Goal: Task Accomplishment & Management: Manage account settings

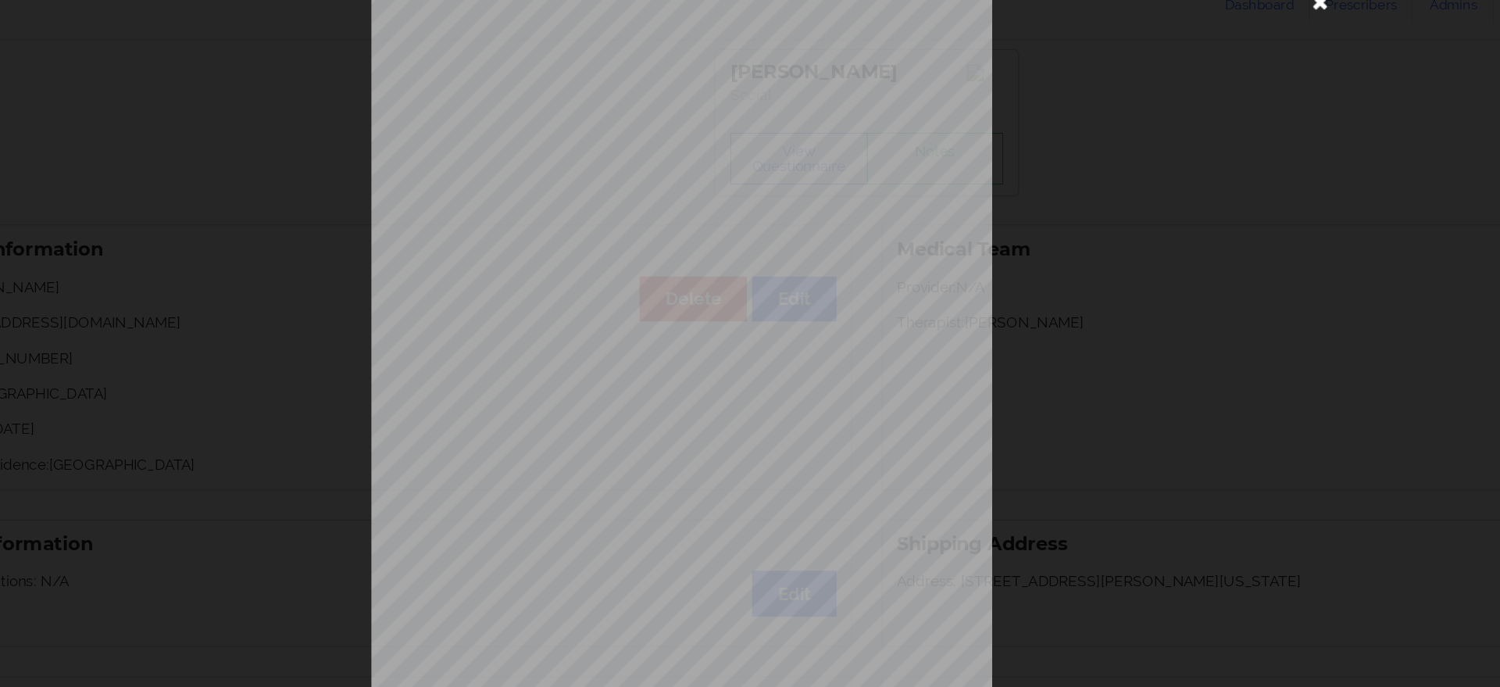
click at [1088, 53] on icon at bounding box center [1089, 45] width 25 height 25
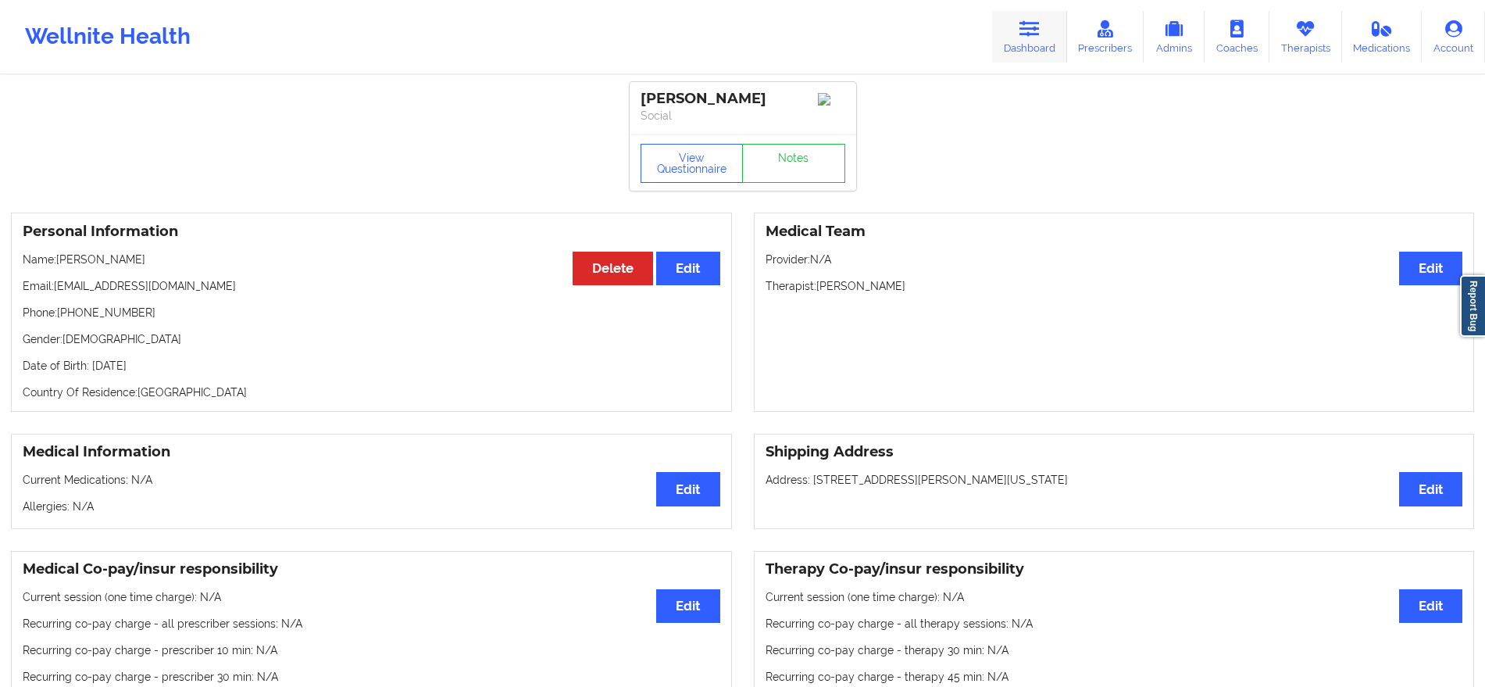
click at [1055, 44] on link "Dashboard" at bounding box center [1029, 37] width 75 height 52
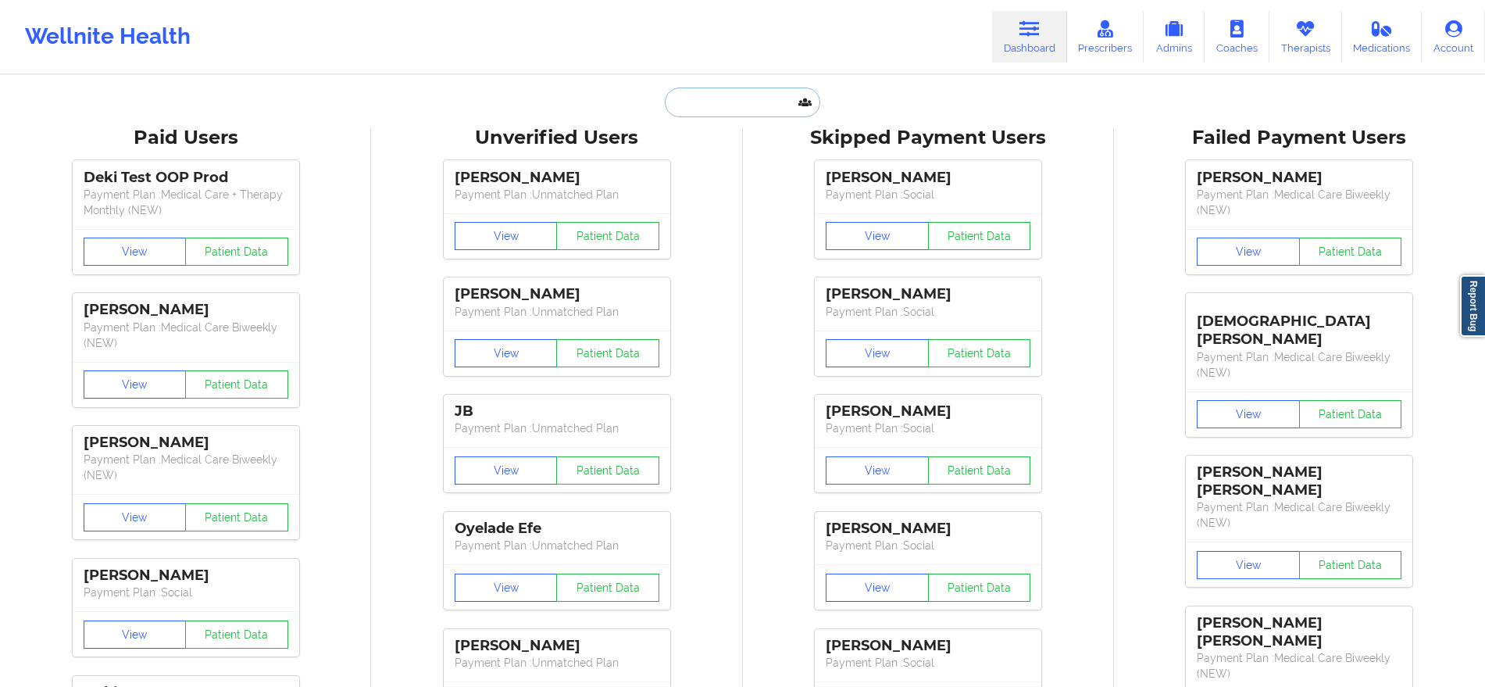
click at [758, 102] on input "text" at bounding box center [742, 102] width 155 height 30
paste input "[PERSON_NAME]"
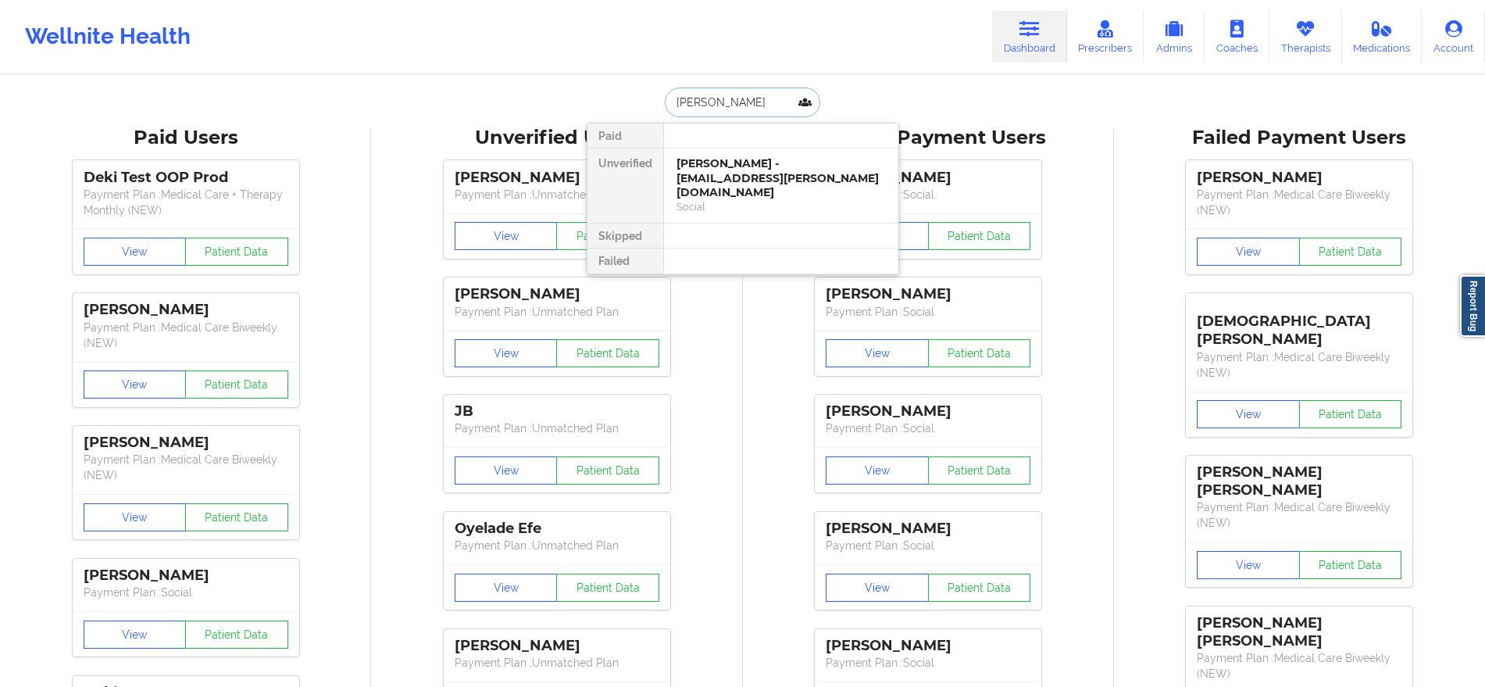
type input "[PERSON_NAME]"
click at [817, 173] on div "[PERSON_NAME] - [EMAIL_ADDRESS][PERSON_NAME][DOMAIN_NAME]" at bounding box center [780, 178] width 209 height 44
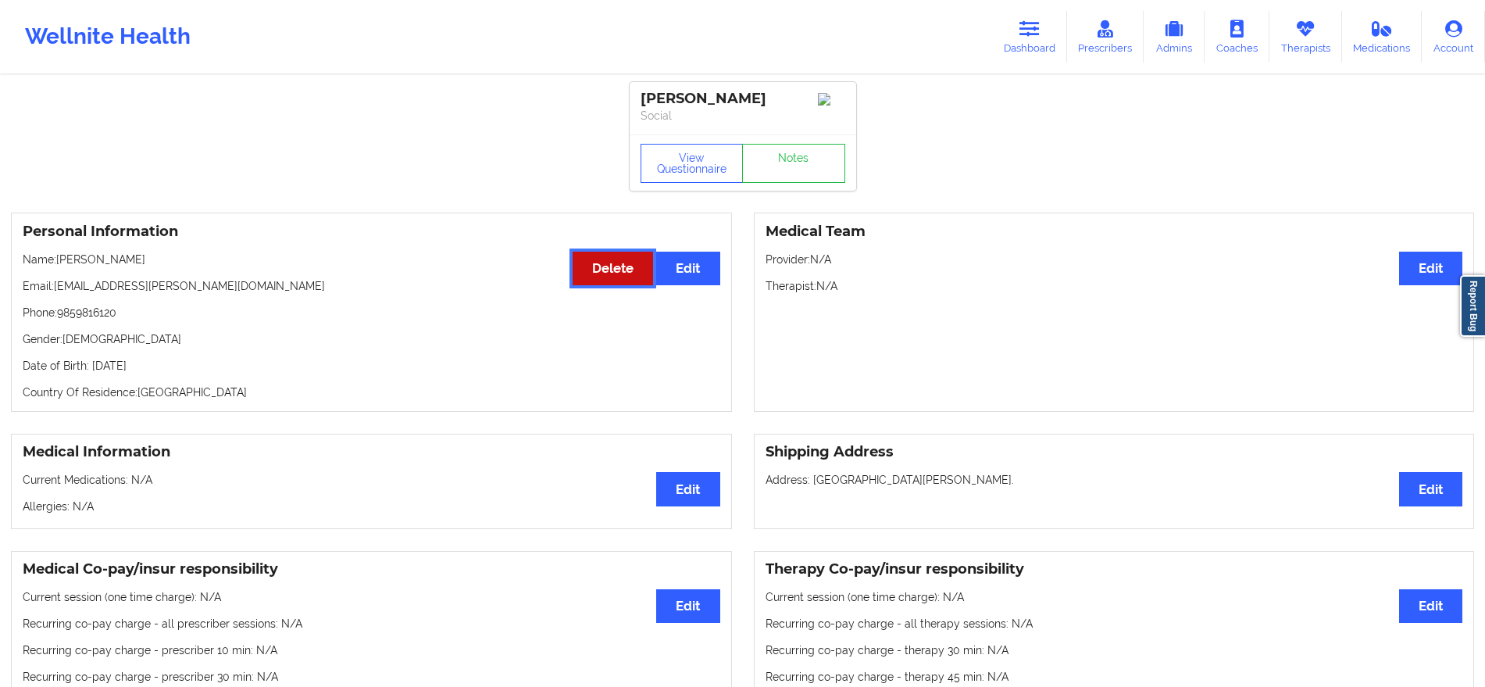
click at [593, 285] on button "Delete" at bounding box center [613, 269] width 80 height 34
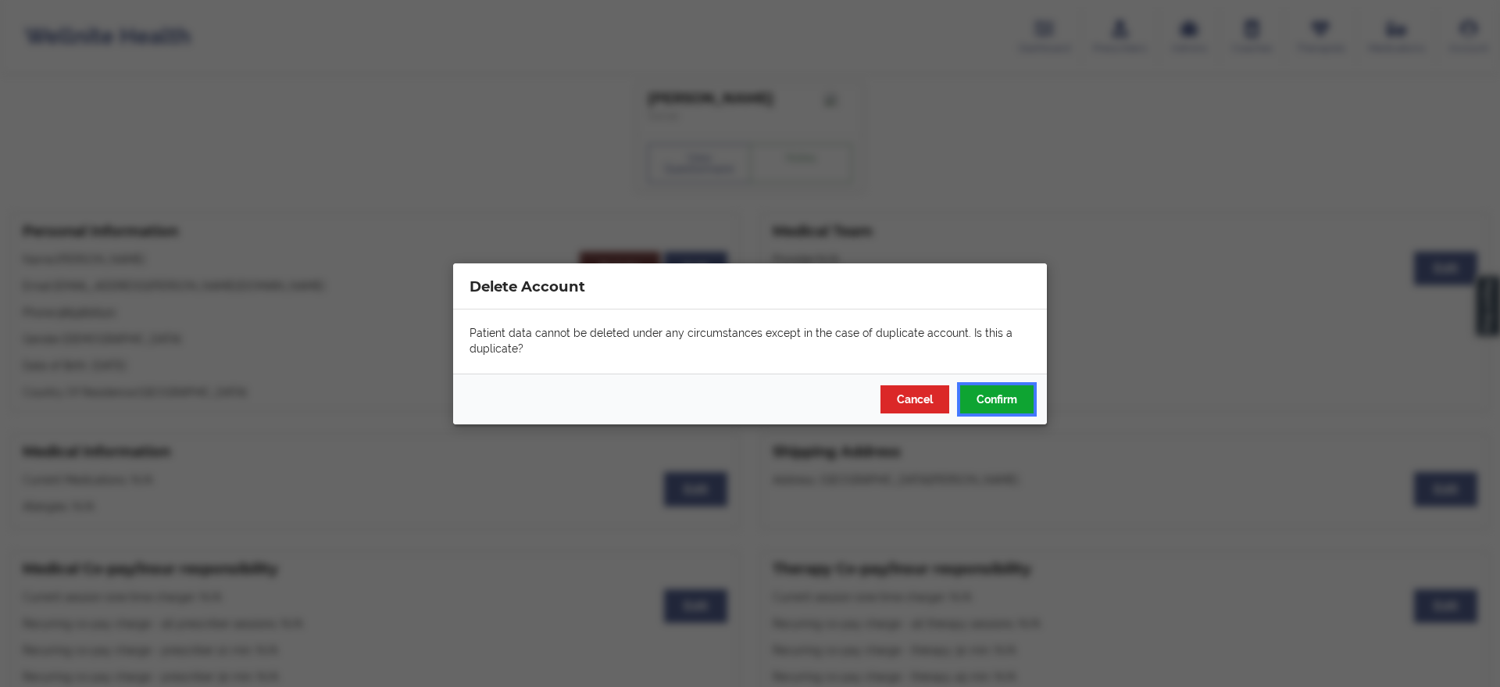
click at [982, 386] on button "Confirm" at bounding box center [996, 398] width 73 height 28
